Goal: Task Accomplishment & Management: Manage account settings

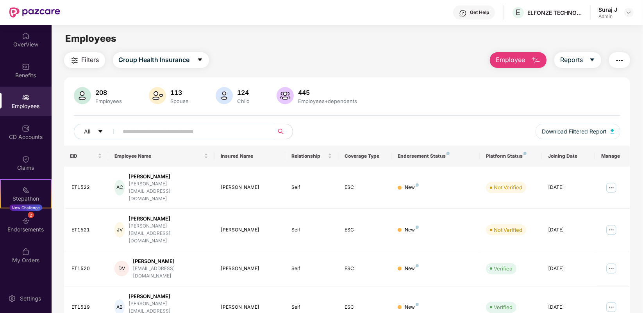
click at [522, 63] on span "Employee" at bounding box center [510, 60] width 29 height 10
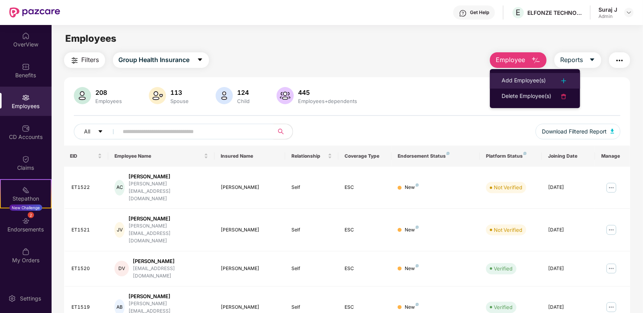
click at [520, 75] on li "Add Employee(s)" at bounding box center [535, 81] width 90 height 16
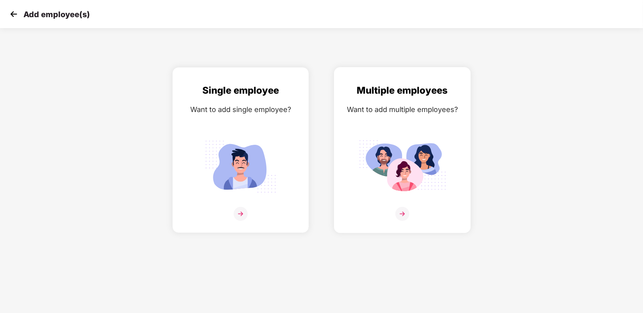
click at [400, 211] on img at bounding box center [402, 214] width 14 height 14
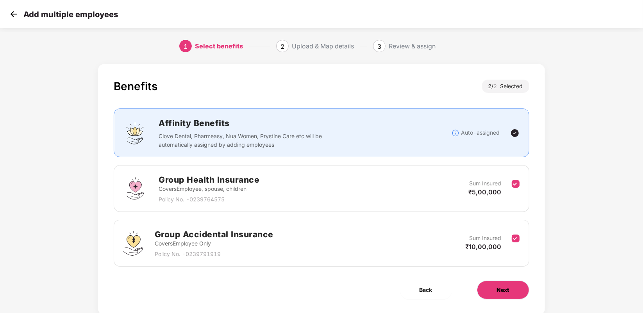
click at [499, 293] on span "Next" at bounding box center [503, 290] width 13 height 9
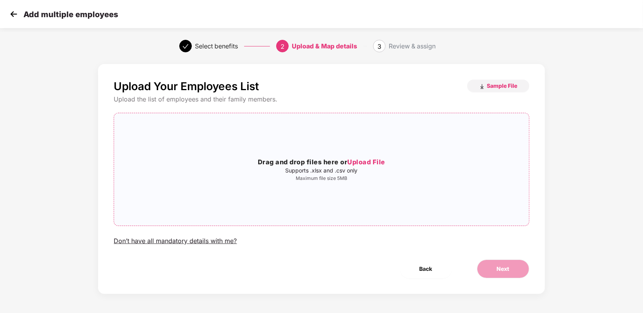
click at [318, 176] on p "Maximum file size 5MB" at bounding box center [321, 178] width 414 height 6
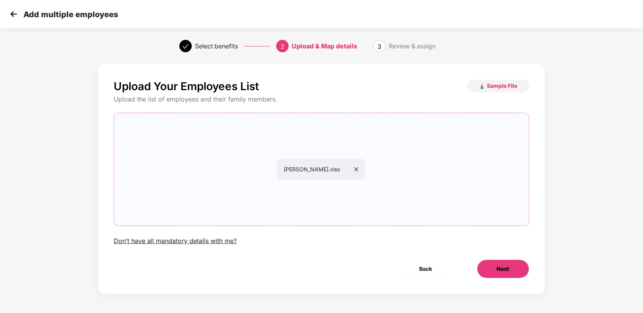
click at [510, 274] on button "Next" at bounding box center [503, 269] width 52 height 19
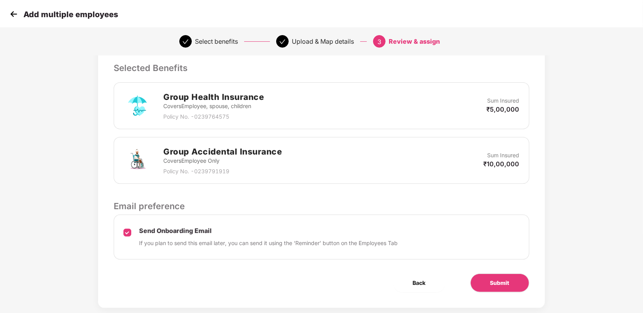
scroll to position [178, 0]
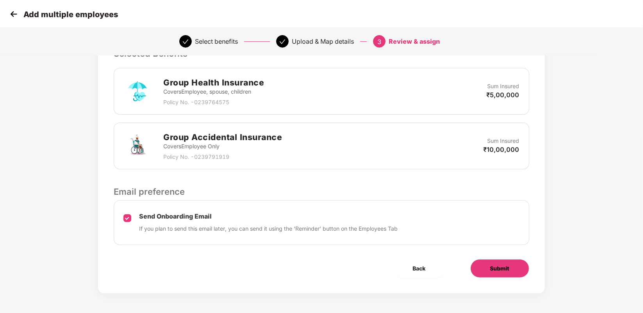
click at [493, 268] on span "Submit" at bounding box center [499, 268] width 19 height 9
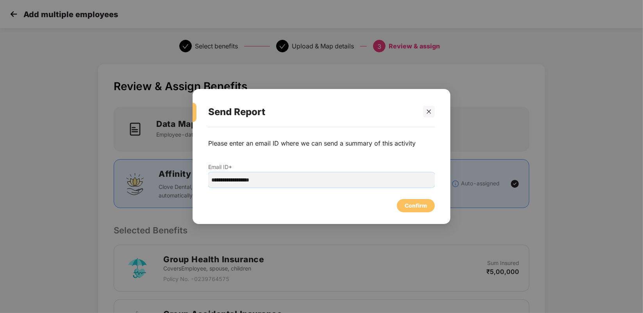
click at [225, 182] on input "**********" at bounding box center [321, 180] width 227 height 15
drag, startPoint x: 227, startPoint y: 182, endPoint x: 231, endPoint y: 181, distance: 4.5
click at [227, 182] on input "**********" at bounding box center [321, 180] width 227 height 15
type input "**********"
click at [418, 205] on div "Confirm" at bounding box center [416, 206] width 22 height 9
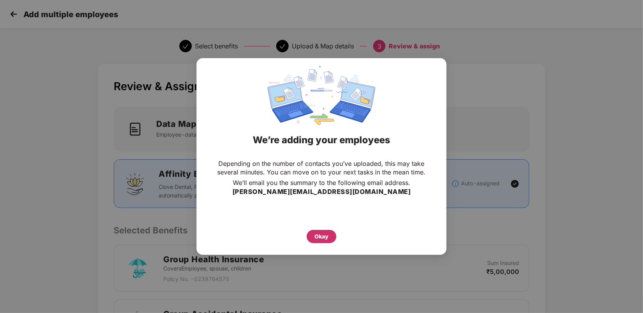
click at [311, 235] on div "Okay" at bounding box center [322, 236] width 30 height 13
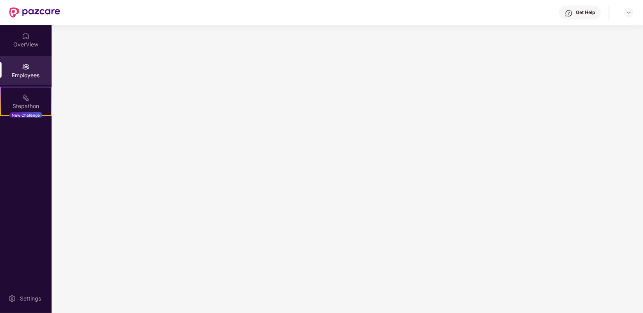
click at [22, 69] on img at bounding box center [26, 67] width 8 height 8
click at [30, 35] on div "OverView" at bounding box center [26, 39] width 52 height 29
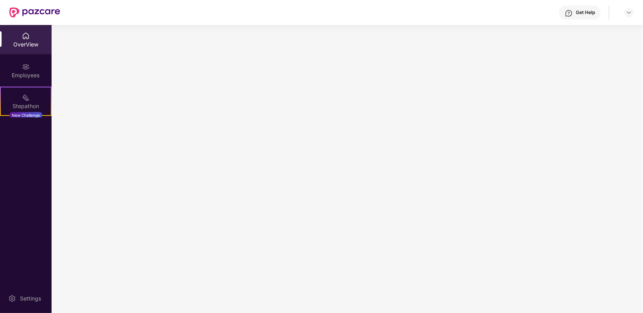
click at [30, 51] on div "OverView" at bounding box center [26, 39] width 52 height 29
click at [30, 66] on div "Employees" at bounding box center [26, 70] width 52 height 29
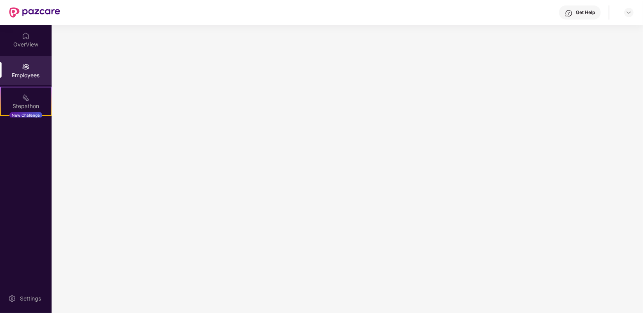
click at [24, 69] on img at bounding box center [26, 67] width 8 height 8
click at [29, 35] on div "OverView" at bounding box center [26, 39] width 52 height 29
click at [27, 63] on img at bounding box center [26, 67] width 8 height 8
click at [636, 13] on header "Get Help" at bounding box center [321, 12] width 643 height 25
click at [630, 14] on img at bounding box center [629, 12] width 6 height 6
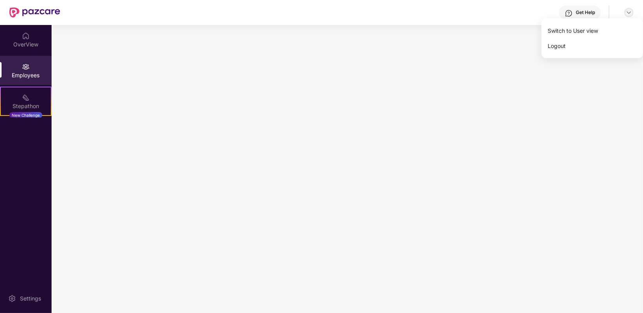
click at [630, 14] on img at bounding box center [629, 12] width 6 height 6
click at [281, 129] on main at bounding box center [347, 169] width 591 height 288
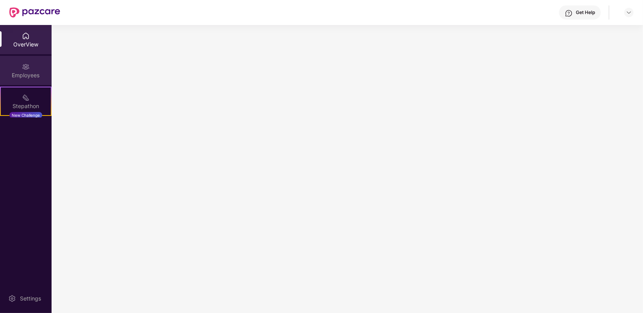
click at [25, 68] on img at bounding box center [26, 67] width 8 height 8
click at [24, 47] on div "OverView" at bounding box center [26, 45] width 52 height 8
click at [23, 58] on div "Employees" at bounding box center [26, 70] width 52 height 29
click at [34, 66] on div "Employees" at bounding box center [26, 70] width 52 height 29
click at [29, 63] on div "Employees" at bounding box center [26, 70] width 52 height 29
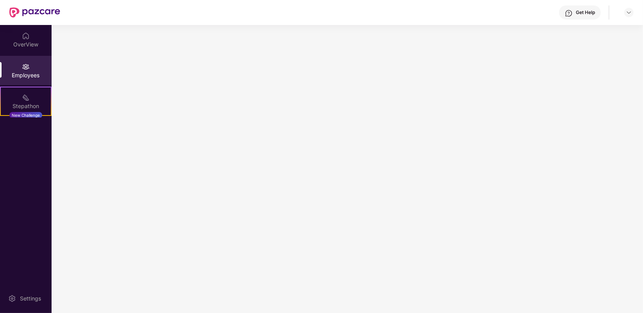
click at [26, 45] on div "OverView" at bounding box center [26, 45] width 52 height 8
click at [26, 63] on img at bounding box center [26, 67] width 8 height 8
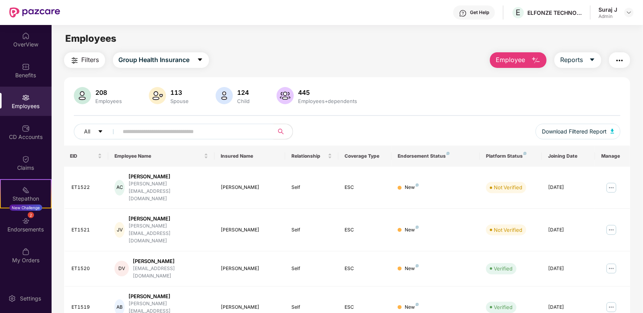
click at [523, 65] on button "Employee" at bounding box center [518, 60] width 57 height 16
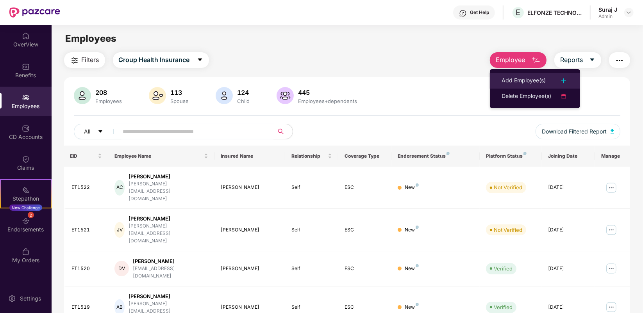
click at [525, 82] on div "Add Employee(s)" at bounding box center [524, 80] width 44 height 9
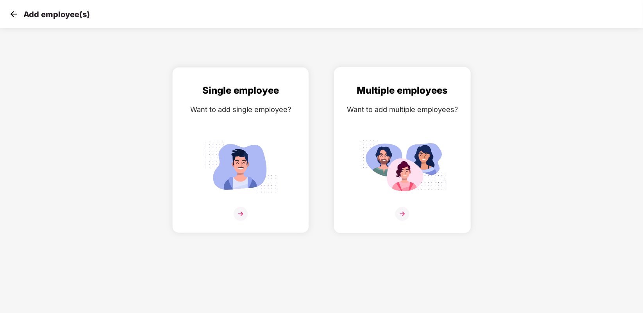
click at [405, 214] on img at bounding box center [402, 214] width 14 height 14
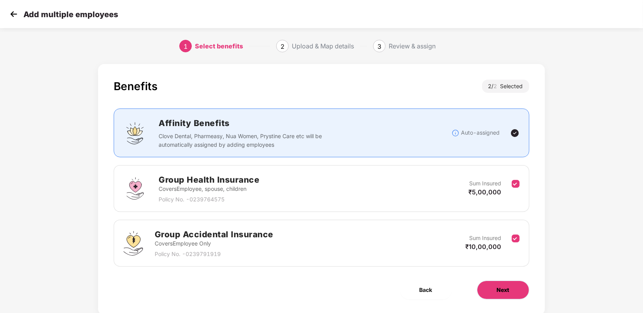
click at [500, 290] on span "Next" at bounding box center [503, 290] width 13 height 9
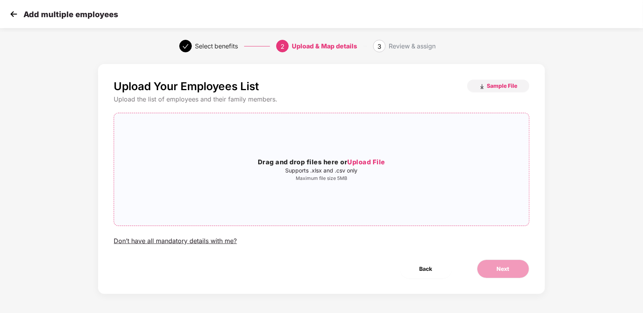
click at [325, 171] on p "Supports .xlsx and .csv only" at bounding box center [321, 171] width 414 height 6
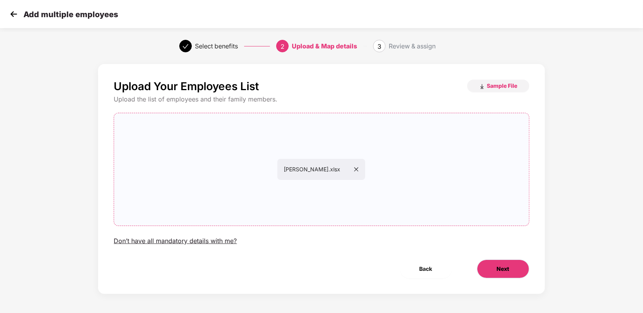
click at [504, 273] on span "Next" at bounding box center [503, 269] width 13 height 9
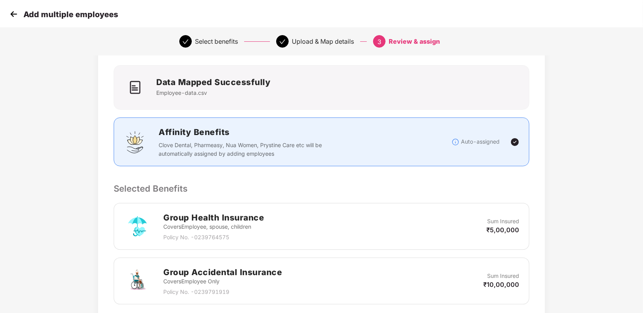
scroll to position [178, 0]
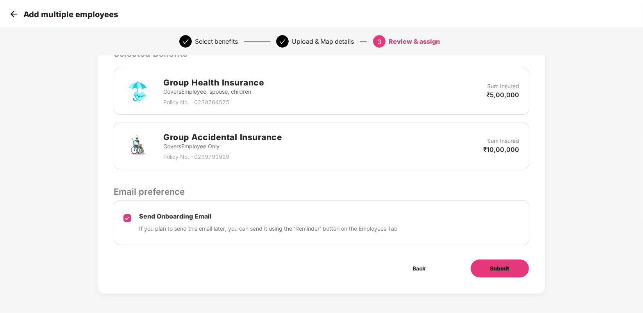
click at [513, 270] on button "Submit" at bounding box center [499, 268] width 59 height 19
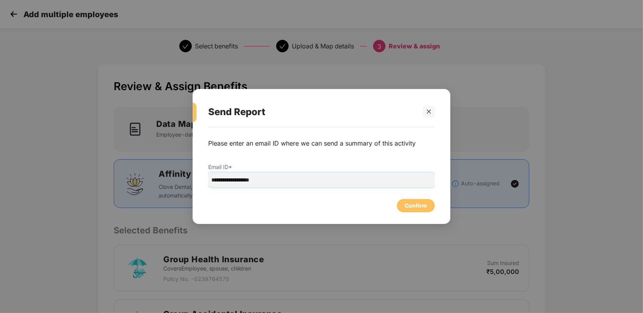
click at [227, 182] on input "**********" at bounding box center [321, 180] width 227 height 15
type input "**********"
click at [417, 202] on div "Confirm" at bounding box center [416, 206] width 22 height 9
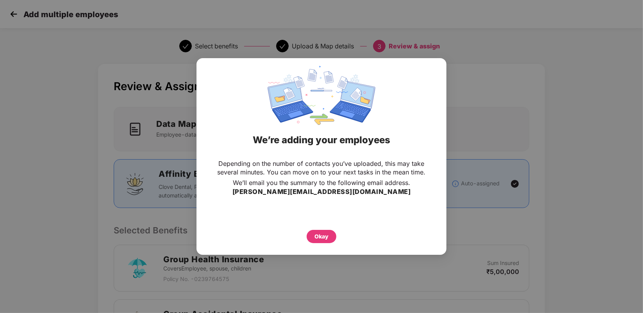
click at [318, 226] on div "Okay" at bounding box center [321, 234] width 219 height 17
click at [318, 235] on div "Okay" at bounding box center [321, 236] width 14 height 9
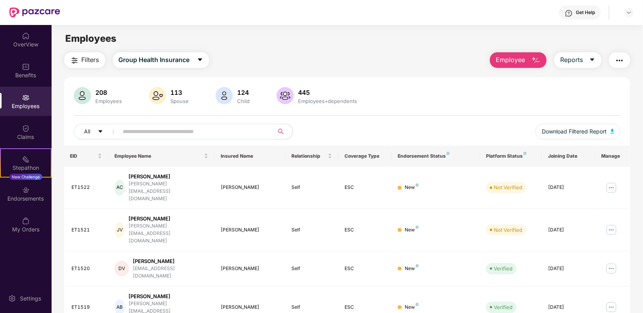
click at [196, 131] on input "text" at bounding box center [193, 132] width 140 height 12
type input "**********"
click at [282, 133] on icon "search" at bounding box center [280, 131] width 5 height 5
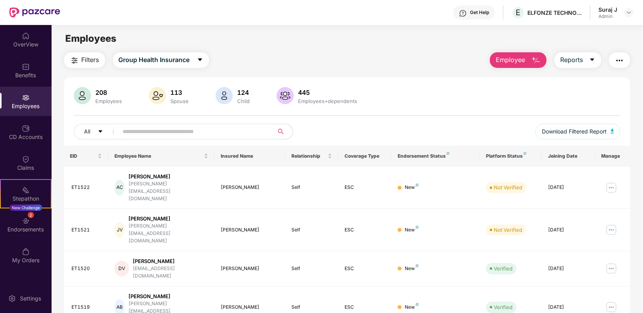
click at [159, 136] on input "text" at bounding box center [193, 132] width 140 height 12
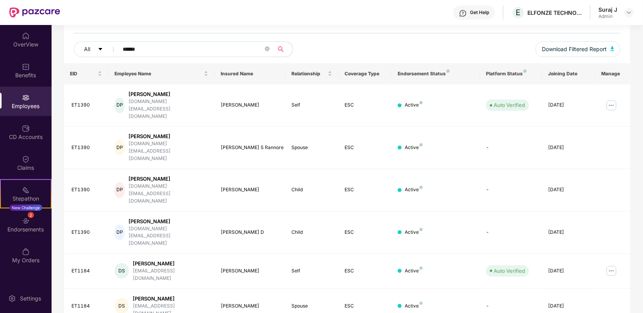
scroll to position [98, 0]
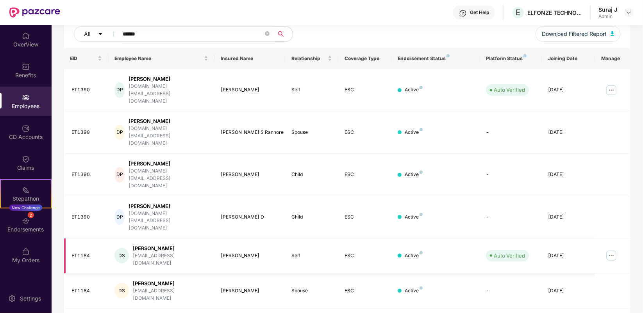
click at [611, 250] on img at bounding box center [611, 256] width 13 height 13
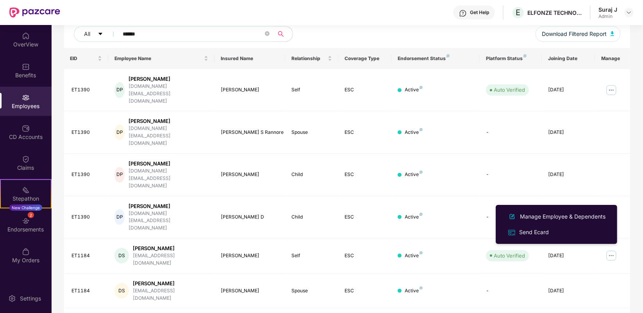
click at [163, 34] on input "******" at bounding box center [193, 34] width 140 height 12
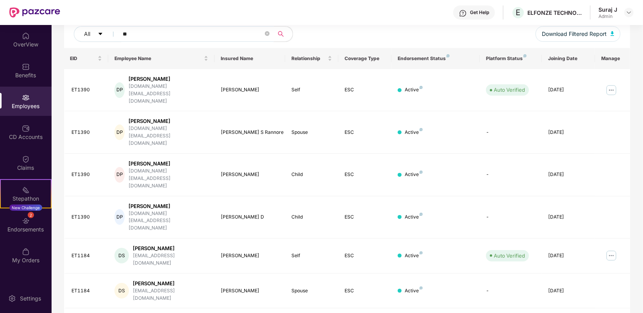
type input "*"
type input "*****"
click at [610, 250] on img at bounding box center [611, 256] width 13 height 13
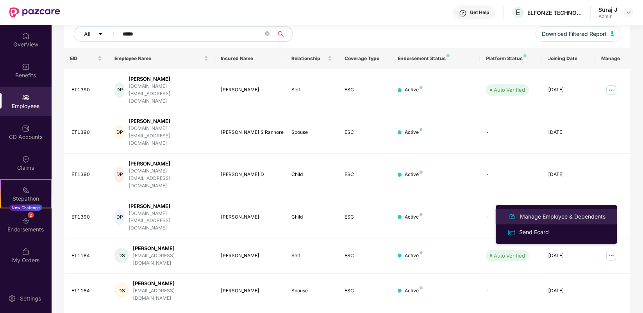
click at [583, 217] on div "Manage Employee & Dependents" at bounding box center [562, 217] width 89 height 9
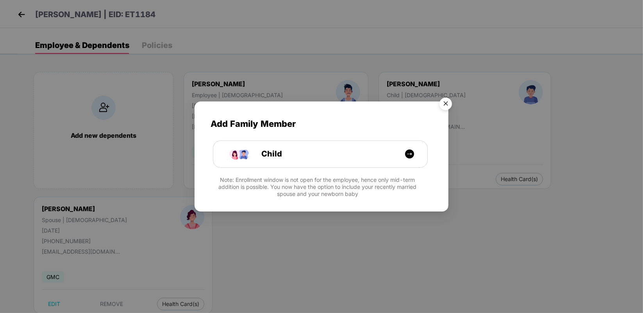
click at [444, 106] on img "Close" at bounding box center [446, 105] width 22 height 22
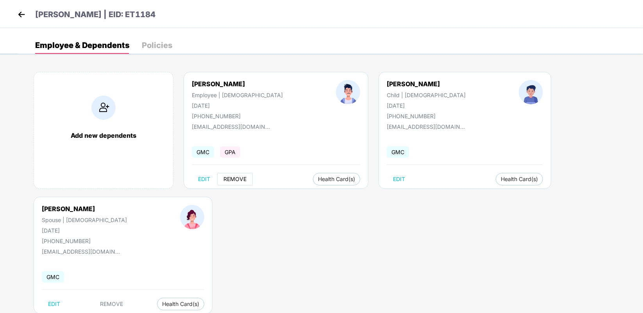
click at [234, 180] on span "REMOVE" at bounding box center [234, 179] width 23 height 6
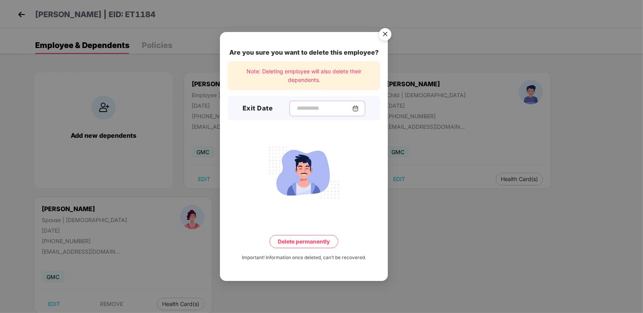
click at [296, 107] on input at bounding box center [324, 108] width 56 height 8
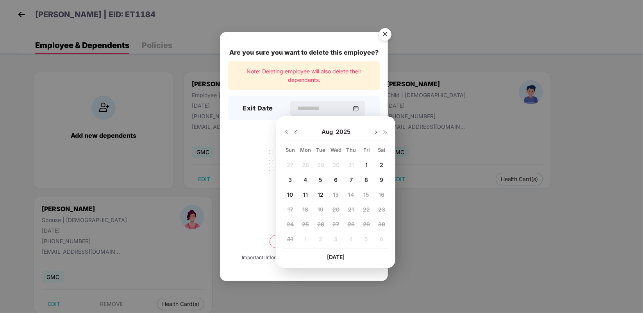
click at [297, 132] on img at bounding box center [296, 132] width 6 height 6
click at [354, 225] on span "31" at bounding box center [351, 224] width 6 height 7
type input "**********"
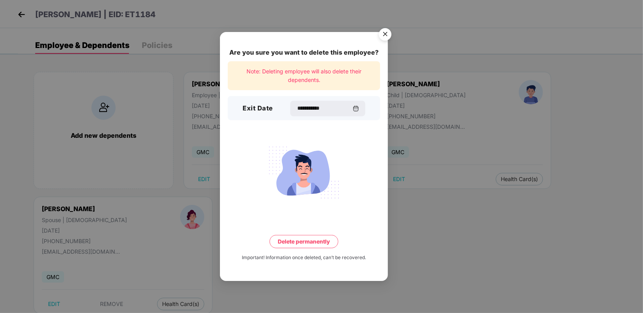
click at [294, 243] on button "Delete permanently" at bounding box center [304, 241] width 69 height 13
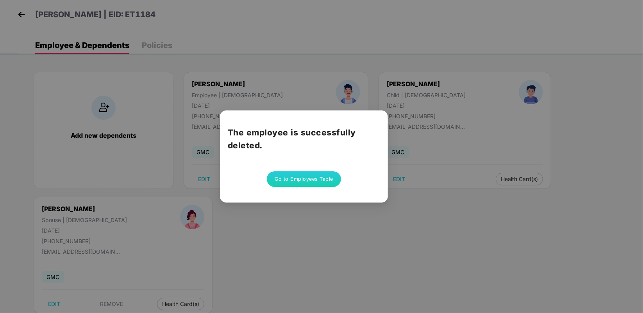
click at [302, 180] on button "Go to Employees Table" at bounding box center [304, 179] width 74 height 16
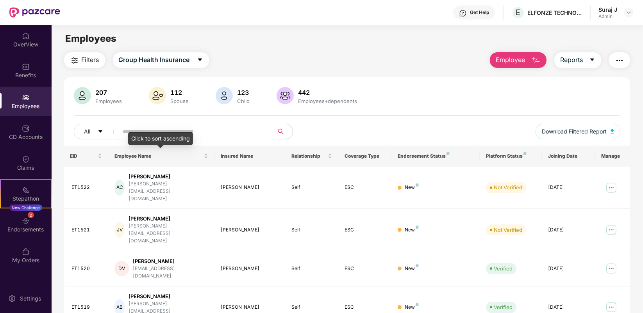
click at [146, 131] on input "text" at bounding box center [193, 132] width 140 height 12
click at [522, 55] on span "Employee" at bounding box center [510, 60] width 29 height 10
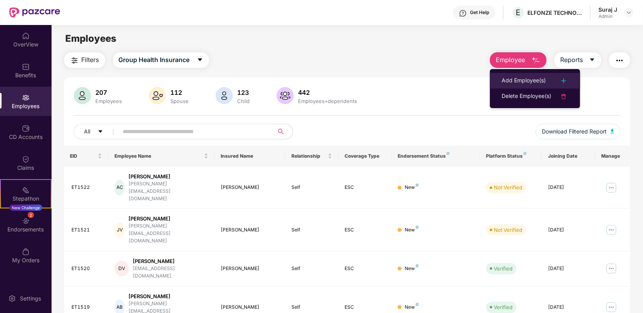
click at [520, 79] on div "Add Employee(s)" at bounding box center [524, 80] width 44 height 9
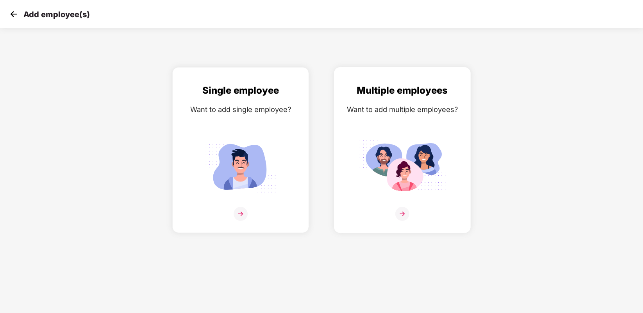
click at [395, 207] on div at bounding box center [402, 219] width 120 height 24
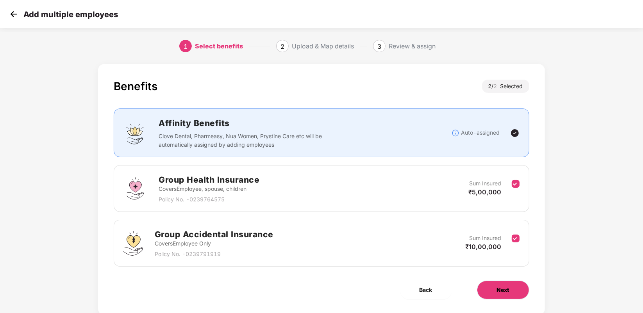
click at [503, 283] on button "Next" at bounding box center [503, 290] width 52 height 19
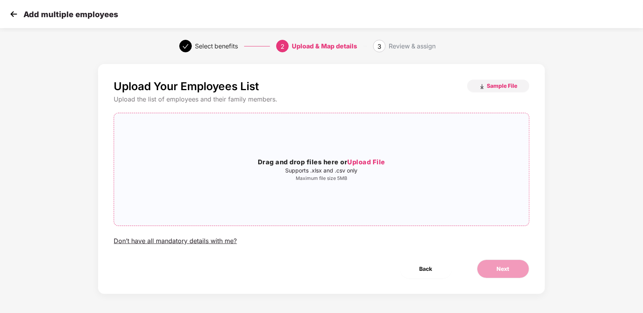
click at [331, 173] on p "Supports .xlsx and .csv only" at bounding box center [321, 171] width 414 height 6
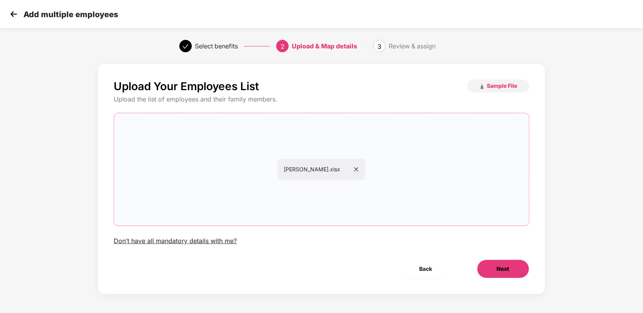
click at [516, 268] on button "Next" at bounding box center [503, 269] width 52 height 19
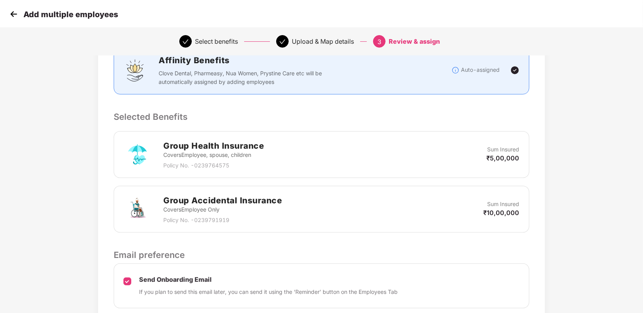
scroll to position [178, 0]
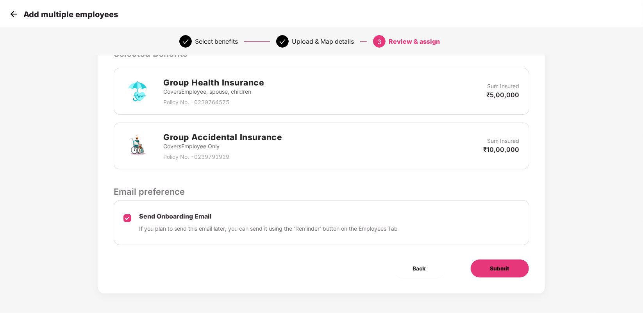
click at [498, 268] on span "Submit" at bounding box center [499, 268] width 19 height 9
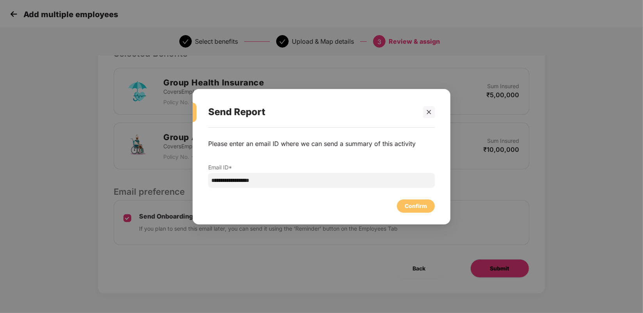
scroll to position [0, 0]
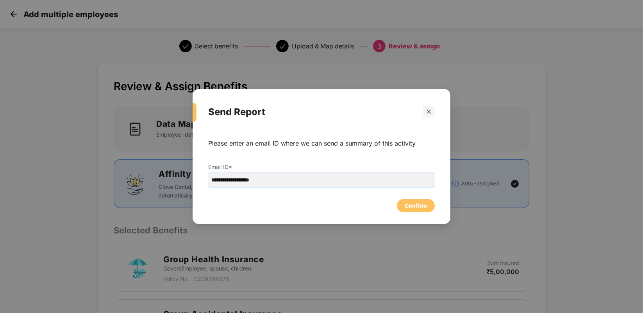
click at [229, 182] on input "**********" at bounding box center [321, 180] width 227 height 15
type input "**********"
click at [424, 200] on div "Confirm" at bounding box center [416, 205] width 38 height 13
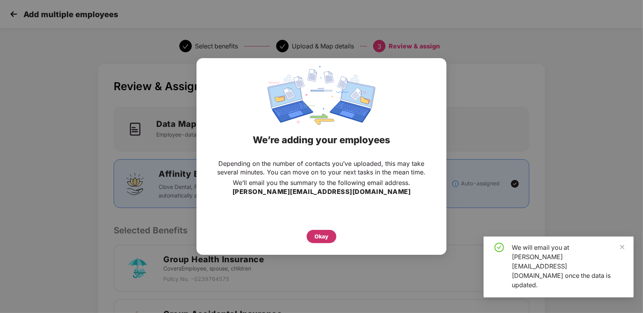
click at [320, 237] on div "Okay" at bounding box center [321, 236] width 14 height 9
